Goal: Navigation & Orientation: Find specific page/section

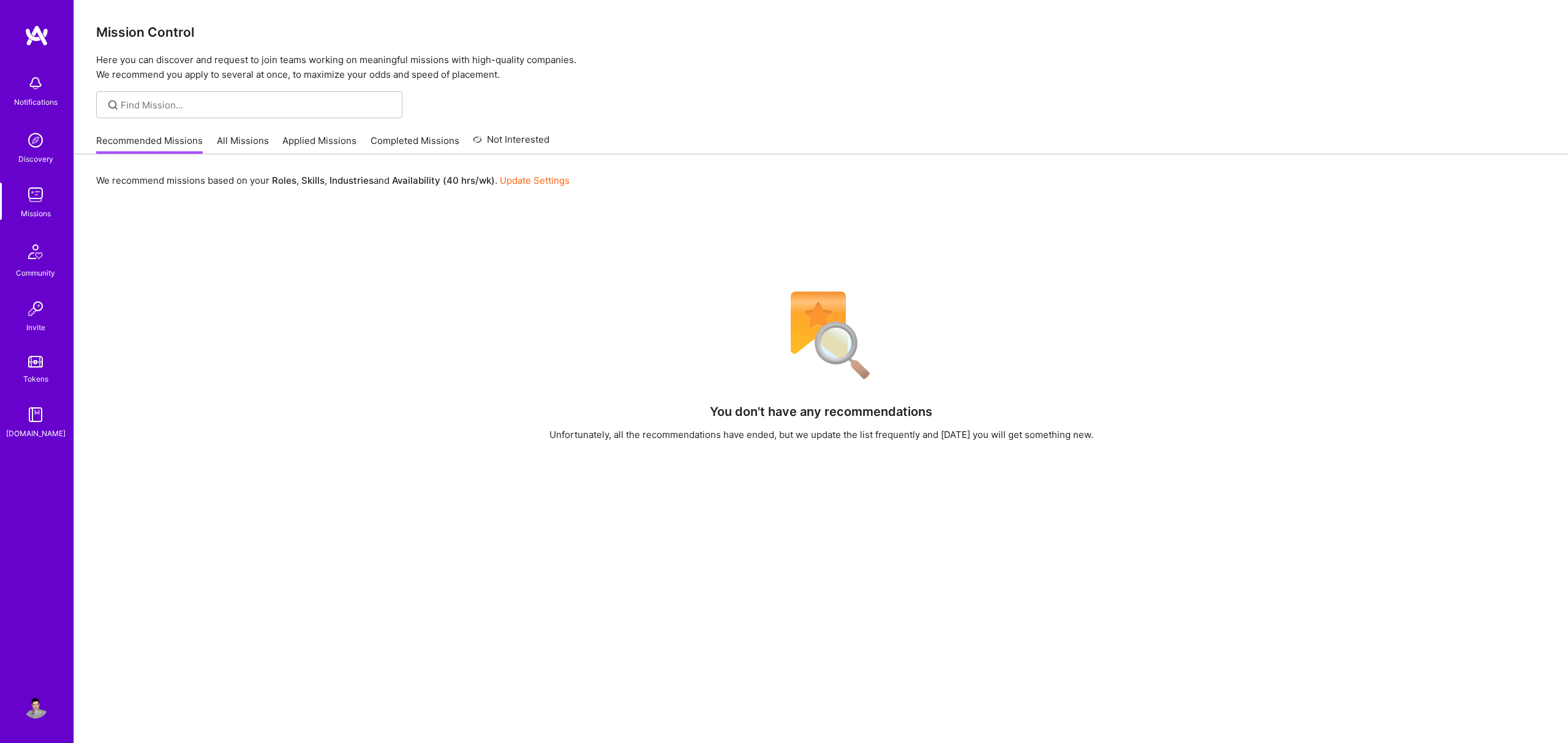
click at [326, 141] on link "Applied Missions" at bounding box center [319, 144] width 74 height 20
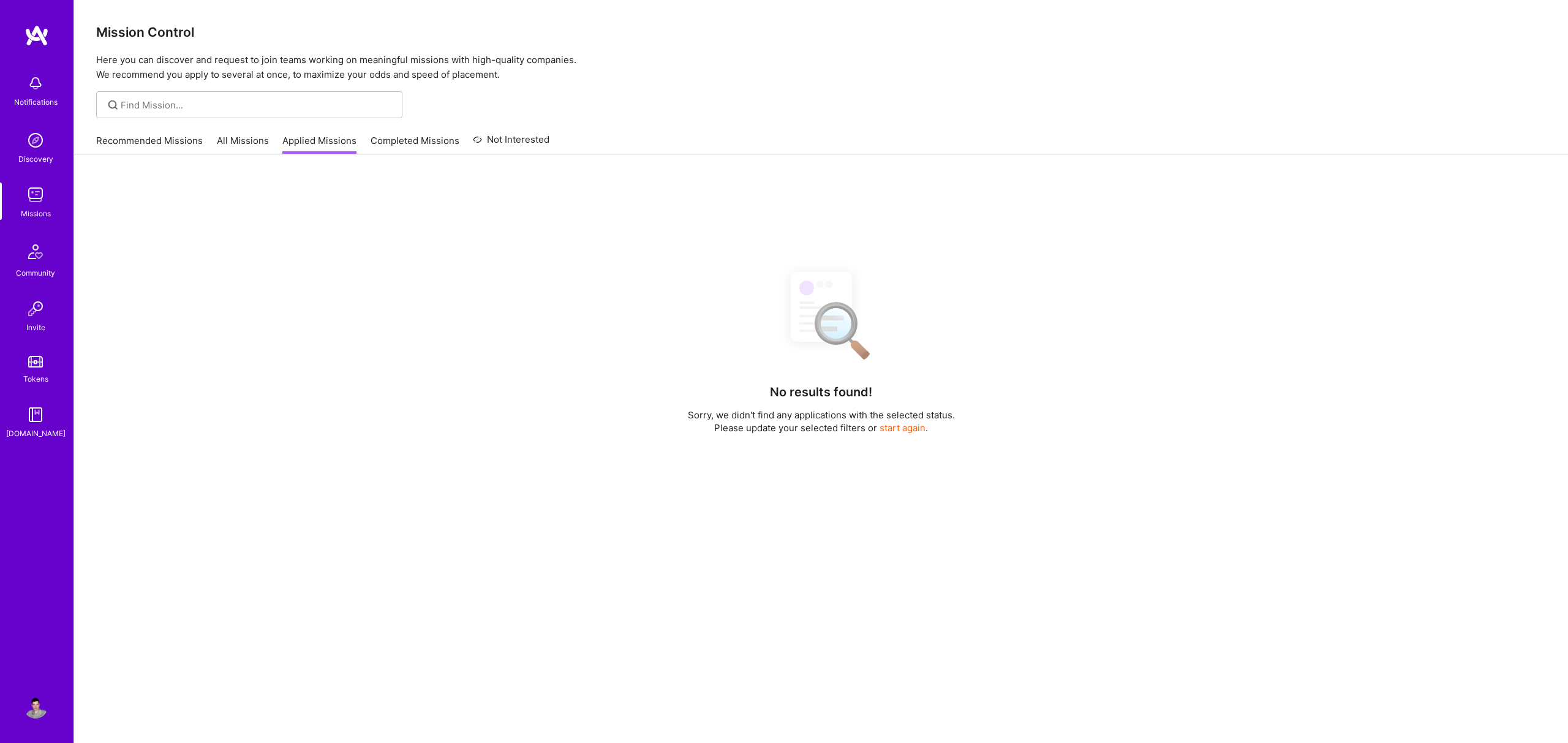
click at [142, 133] on div "Recommended Missions All Missions Applied Missions Completed Missions Not Inter…" at bounding box center [323, 141] width 453 height 27
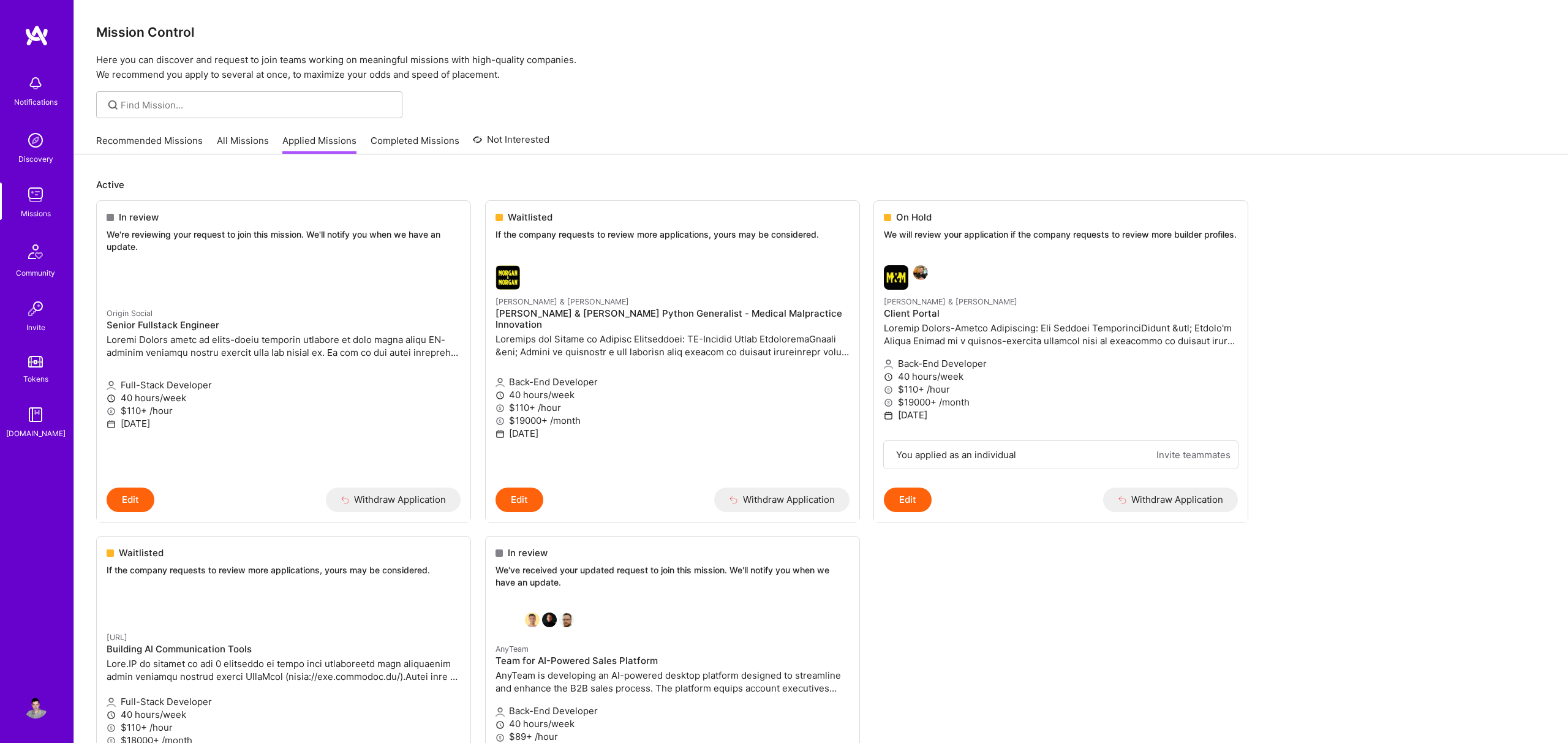
click at [143, 140] on link "Recommended Missions" at bounding box center [150, 144] width 106 height 20
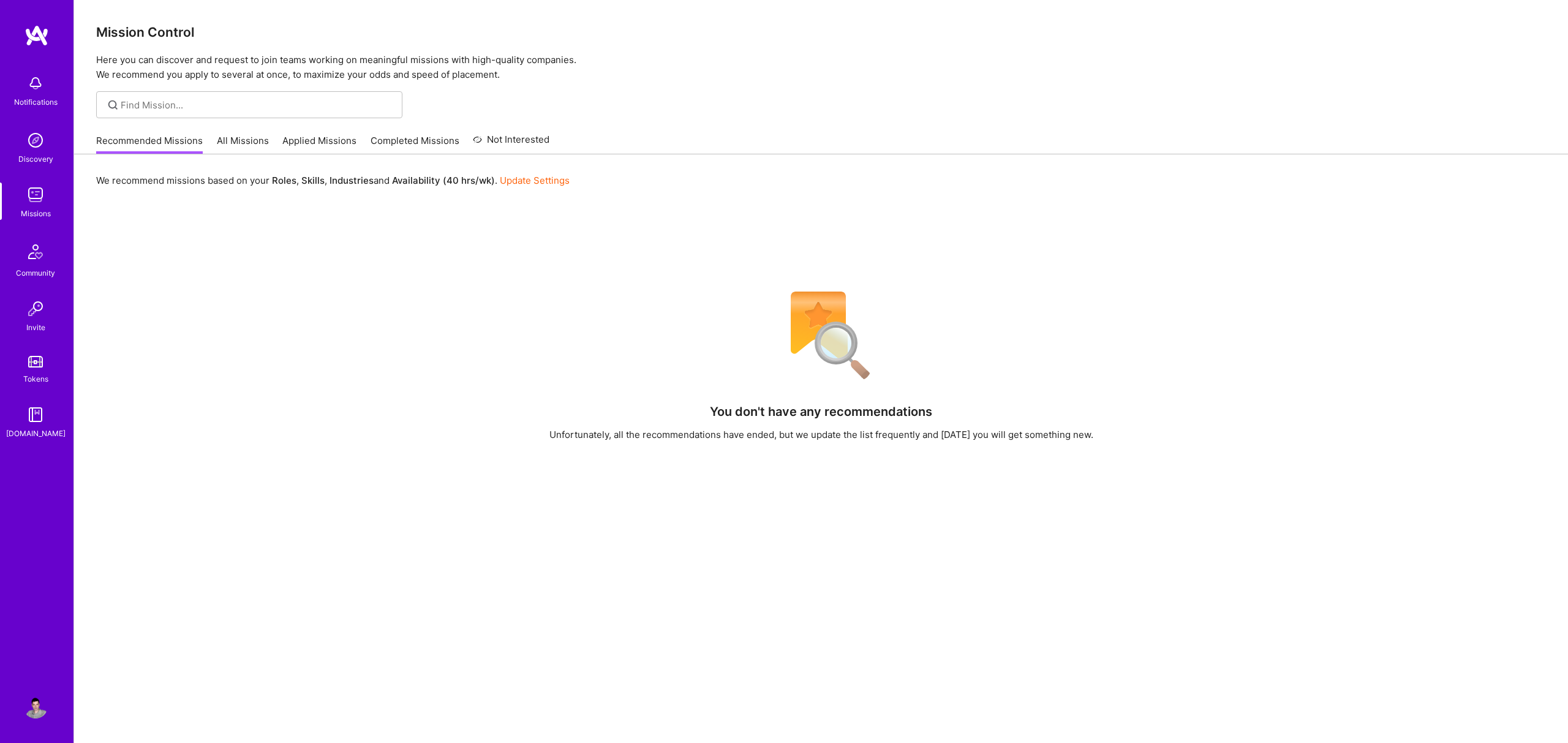
click at [288, 140] on link "Applied Missions" at bounding box center [319, 144] width 74 height 20
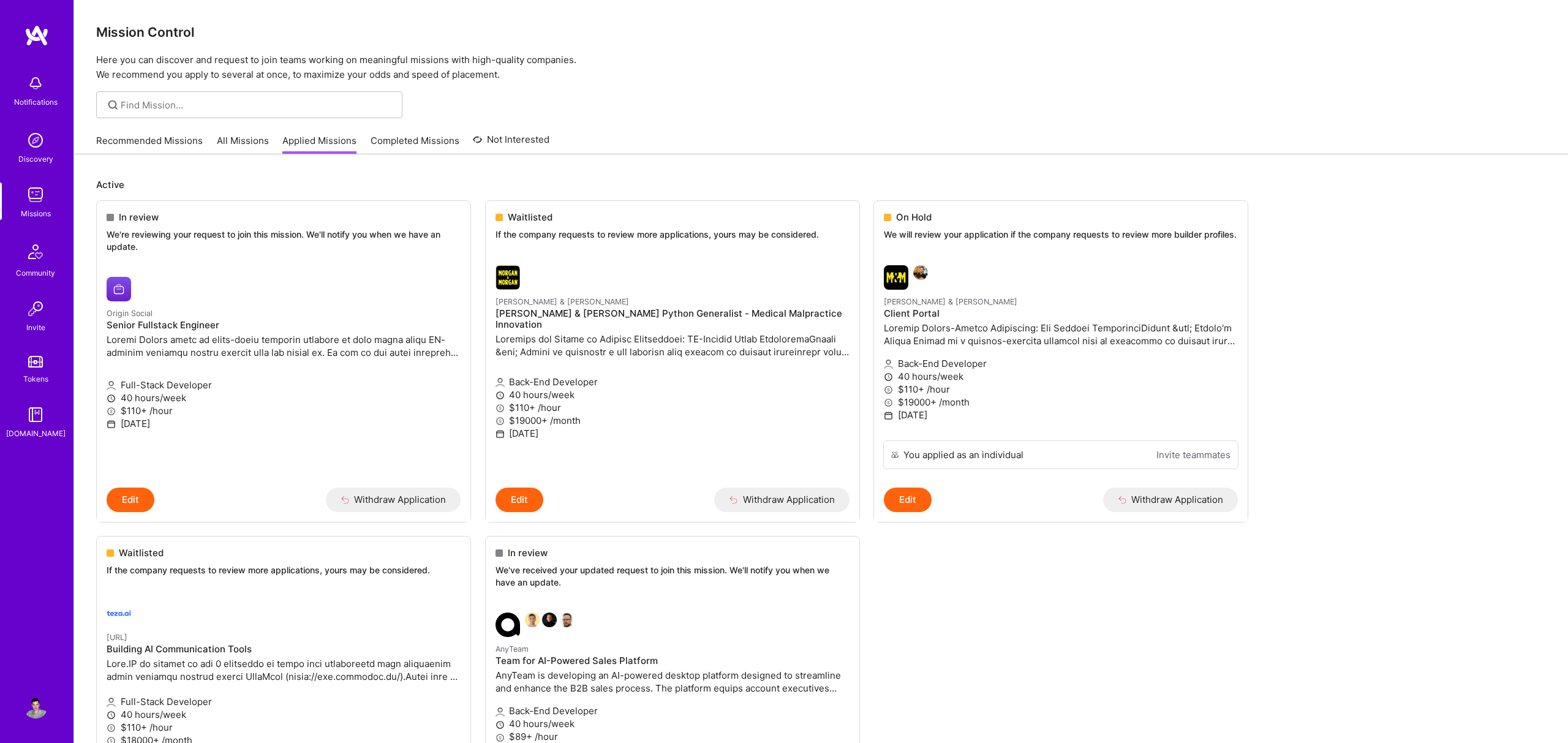
click at [167, 137] on link "Recommended Missions" at bounding box center [150, 144] width 106 height 20
